Goal: Navigation & Orientation: Understand site structure

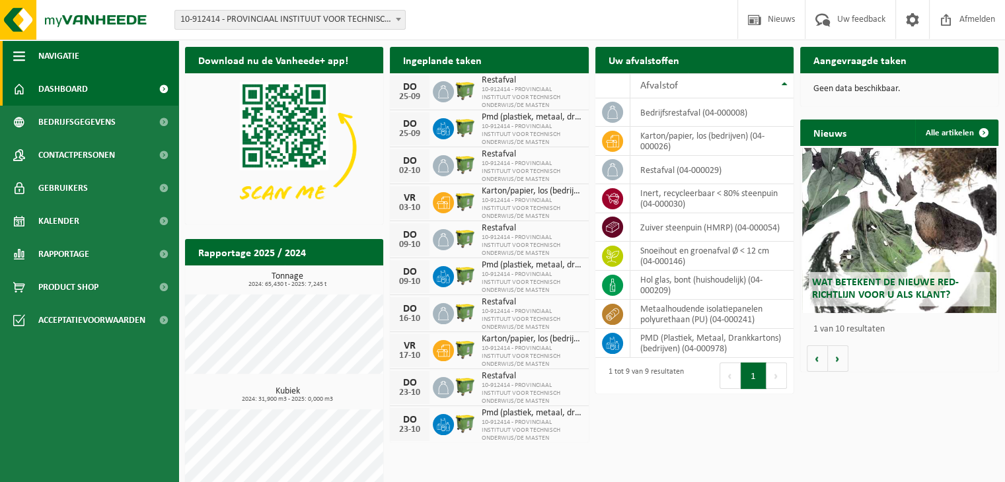
click at [22, 57] on span "button" at bounding box center [19, 56] width 12 height 33
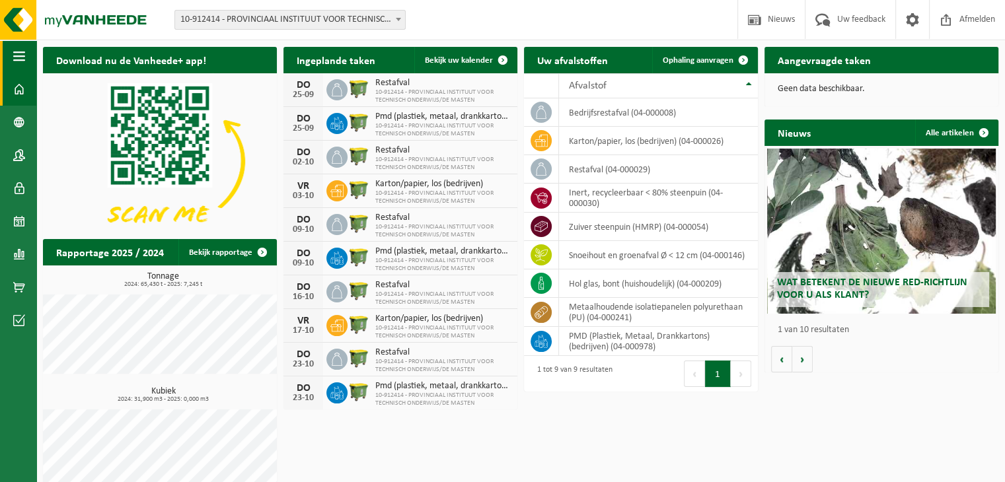
click at [22, 57] on span "button" at bounding box center [19, 56] width 12 height 33
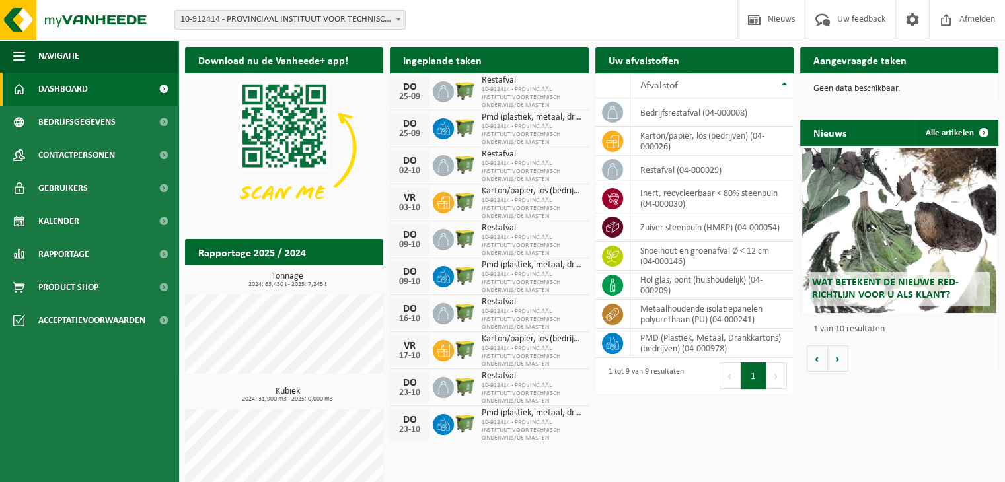
click at [61, 87] on span "Dashboard" at bounding box center [63, 89] width 50 height 33
click at [71, 118] on span "Bedrijfsgegevens" at bounding box center [76, 122] width 77 height 33
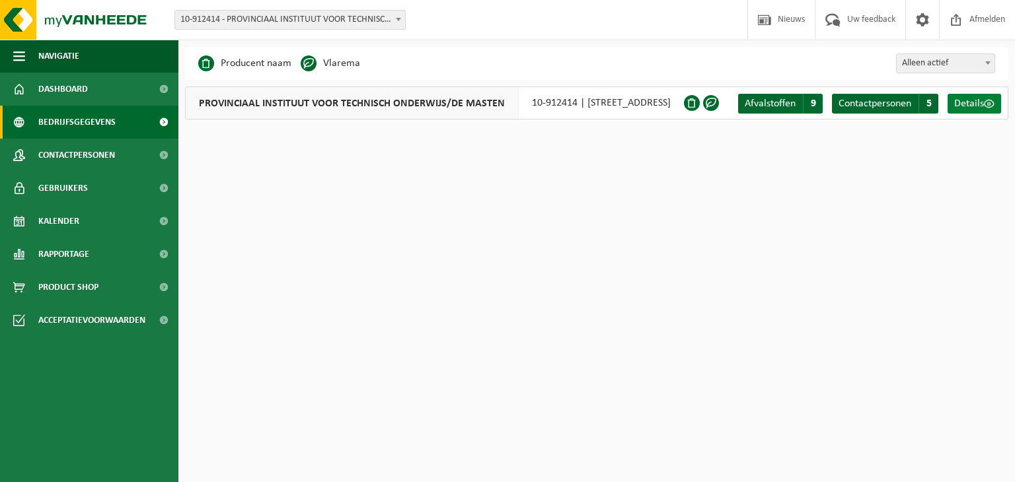
click at [967, 106] on span "Details" at bounding box center [969, 103] width 30 height 11
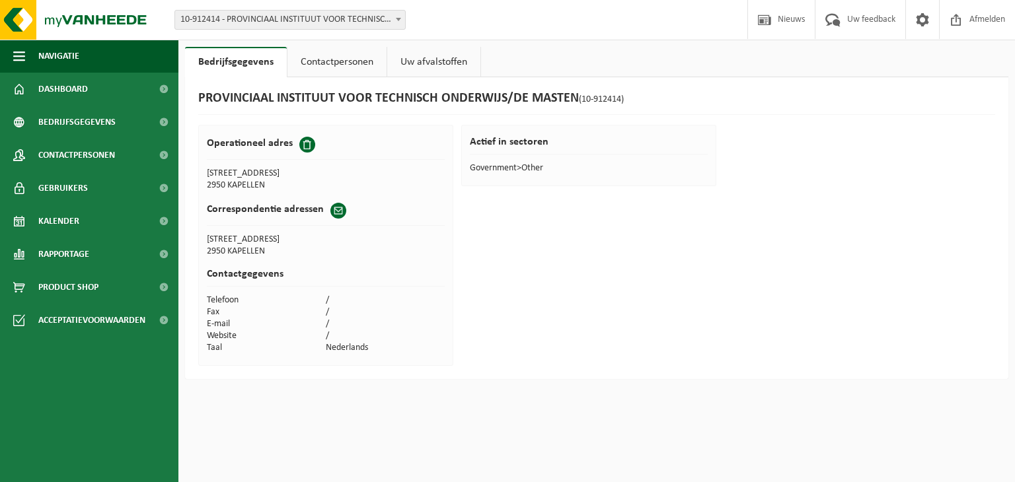
click at [348, 61] on link "Contactpersonen" at bounding box center [336, 62] width 99 height 30
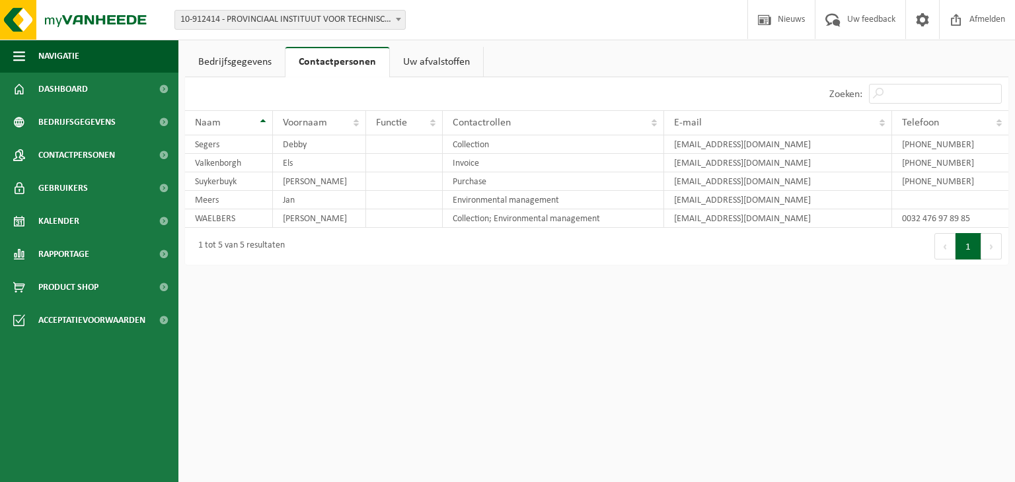
click at [412, 65] on link "Uw afvalstoffen" at bounding box center [436, 62] width 93 height 30
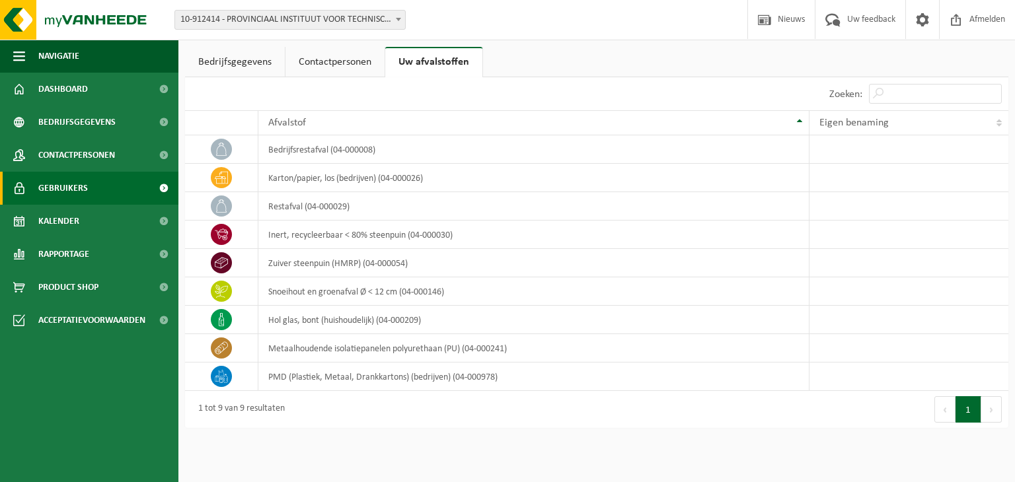
click at [42, 189] on span "Gebruikers" at bounding box center [63, 188] width 50 height 33
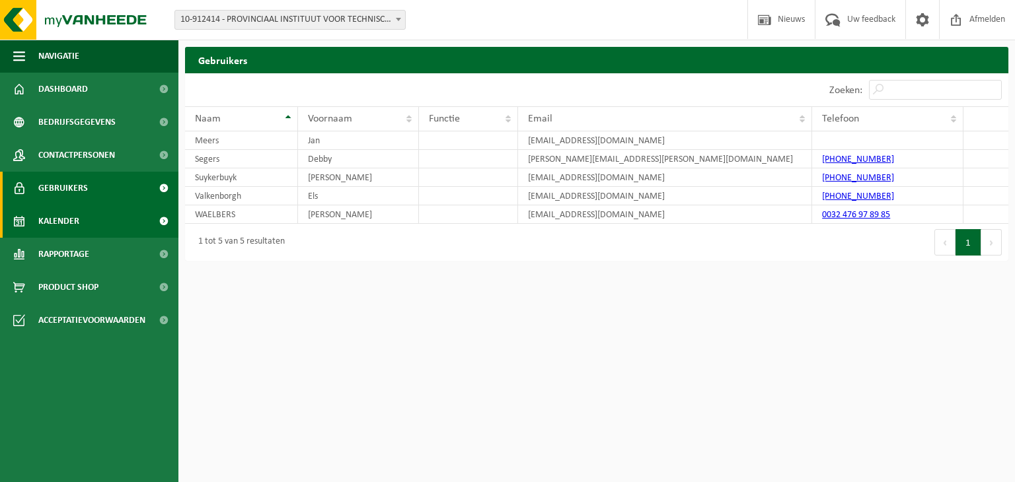
click at [65, 215] on span "Kalender" at bounding box center [58, 221] width 41 height 33
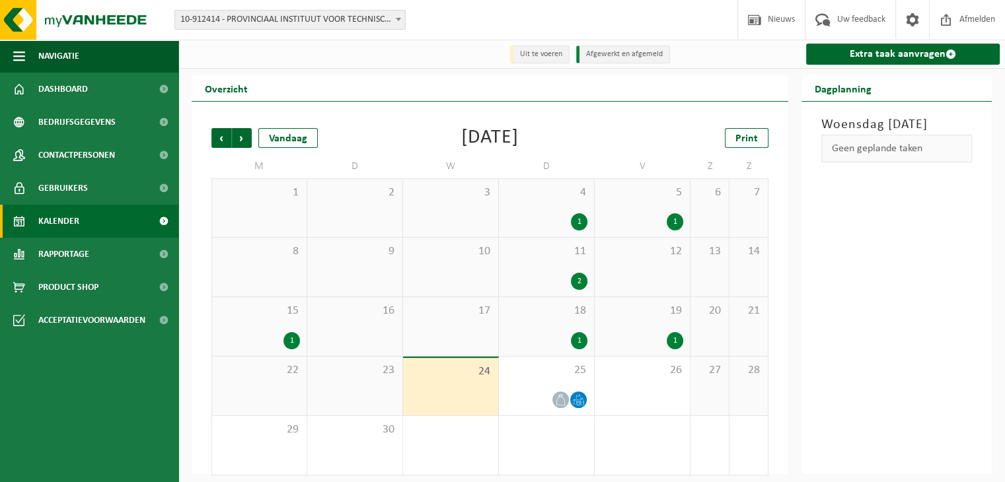
click at [602, 55] on li "Afgewerkt en afgemeld" at bounding box center [623, 55] width 94 height 18
click at [531, 56] on li "Uit te voeren" at bounding box center [539, 55] width 59 height 18
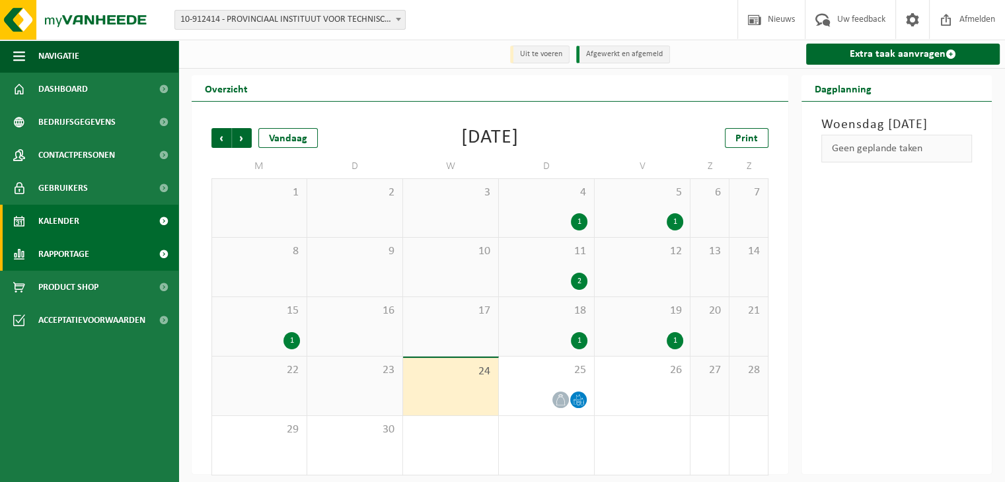
click at [89, 260] on span "Rapportage" at bounding box center [63, 254] width 51 height 33
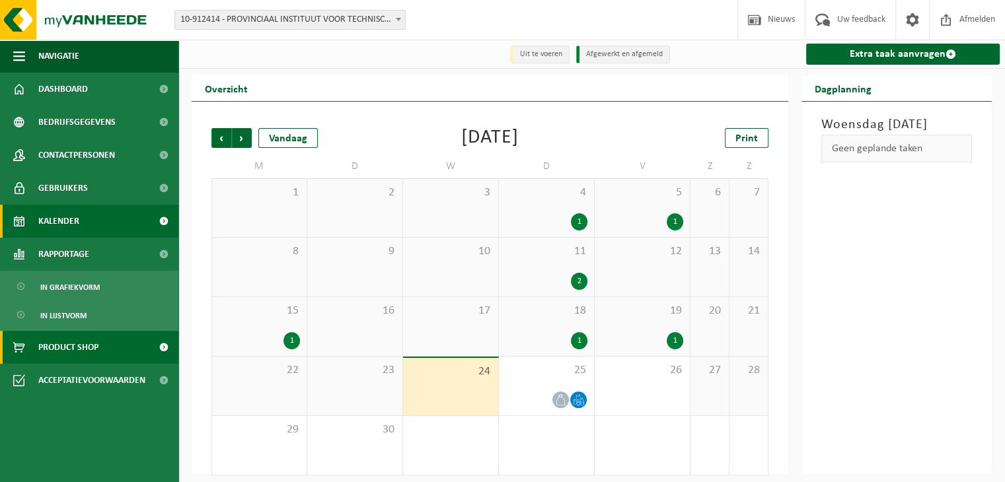
click at [69, 345] on span "Product Shop" at bounding box center [68, 347] width 60 height 33
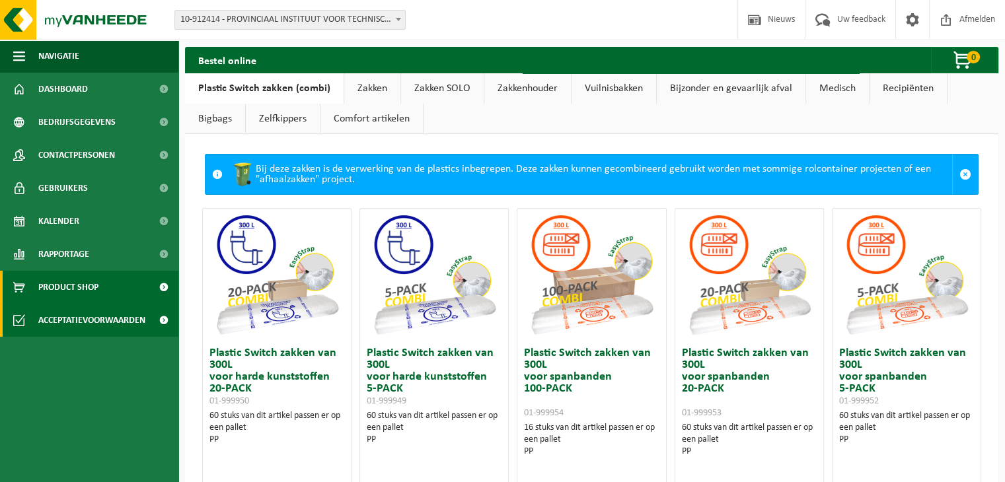
click at [90, 321] on span "Acceptatievoorwaarden" at bounding box center [91, 320] width 107 height 33
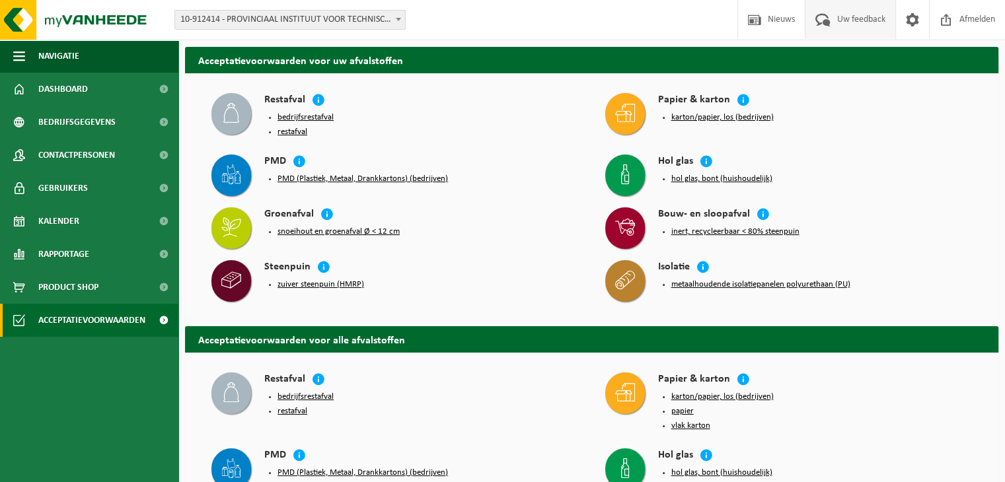
click at [849, 21] on span "Uw feedback" at bounding box center [861, 19] width 55 height 39
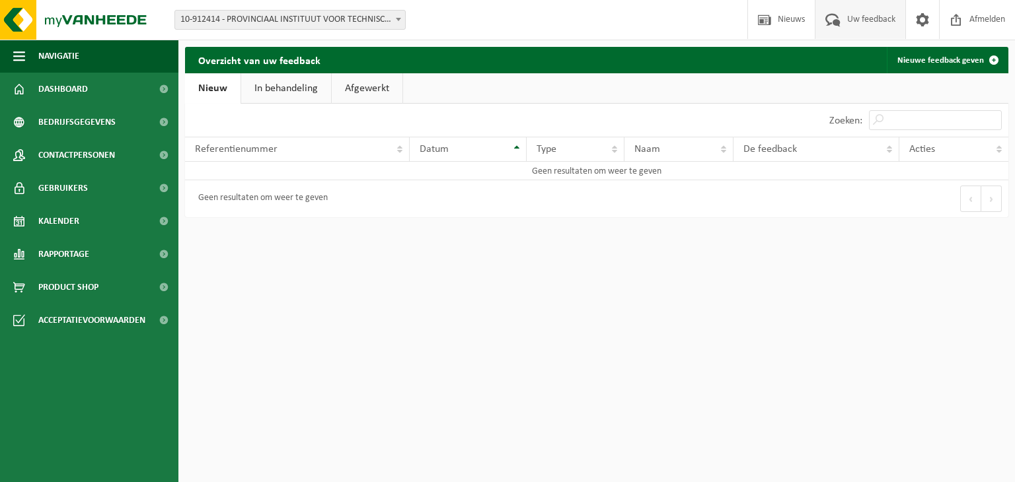
click at [277, 85] on link "In behandeling" at bounding box center [286, 88] width 90 height 30
click at [354, 87] on link "Afgewerkt" at bounding box center [369, 88] width 71 height 30
click at [209, 92] on link "Nieuw" at bounding box center [212, 88] width 54 height 30
click at [919, 19] on span at bounding box center [922, 19] width 20 height 39
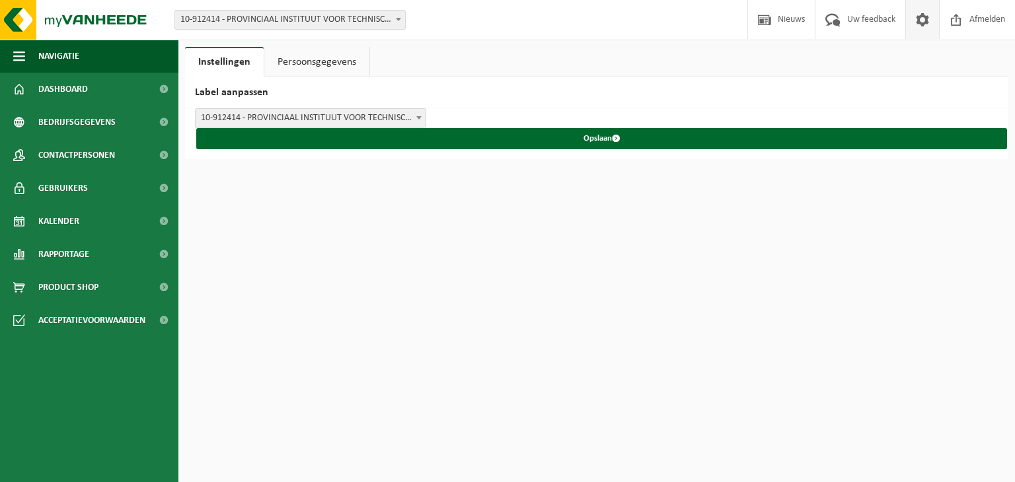
click at [336, 61] on link "Persoonsgegevens" at bounding box center [316, 62] width 105 height 30
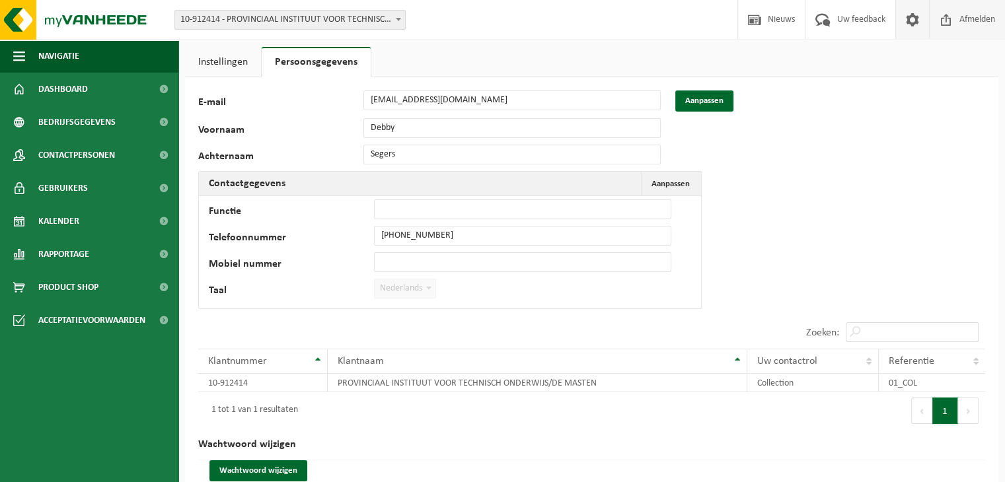
click at [979, 21] on span "Afmelden" at bounding box center [977, 19] width 42 height 39
